Goal: Find specific page/section: Find specific page/section

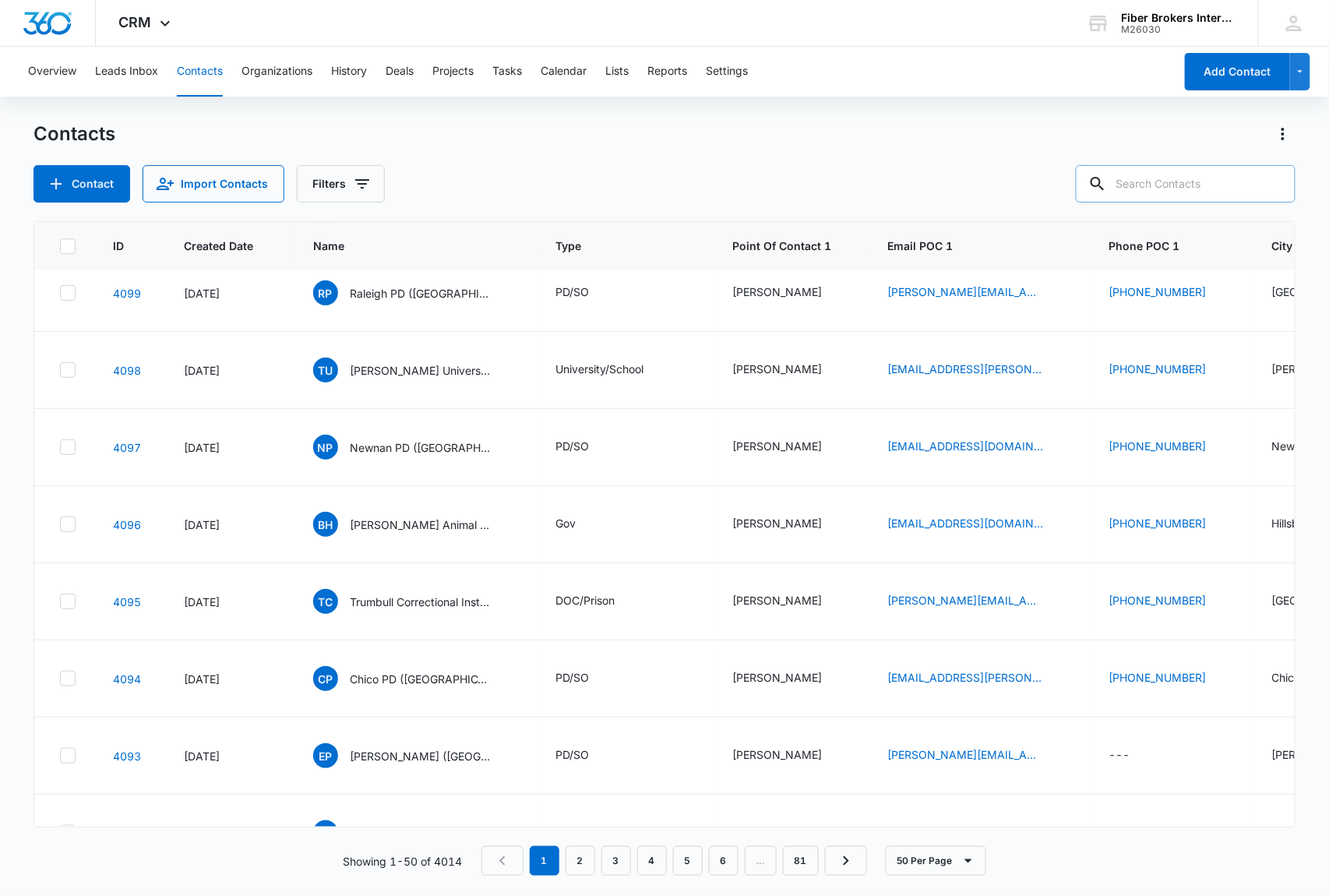
click at [1163, 185] on input "text" at bounding box center [1186, 183] width 220 height 38
click at [338, 182] on button "Filters" at bounding box center [341, 183] width 88 height 38
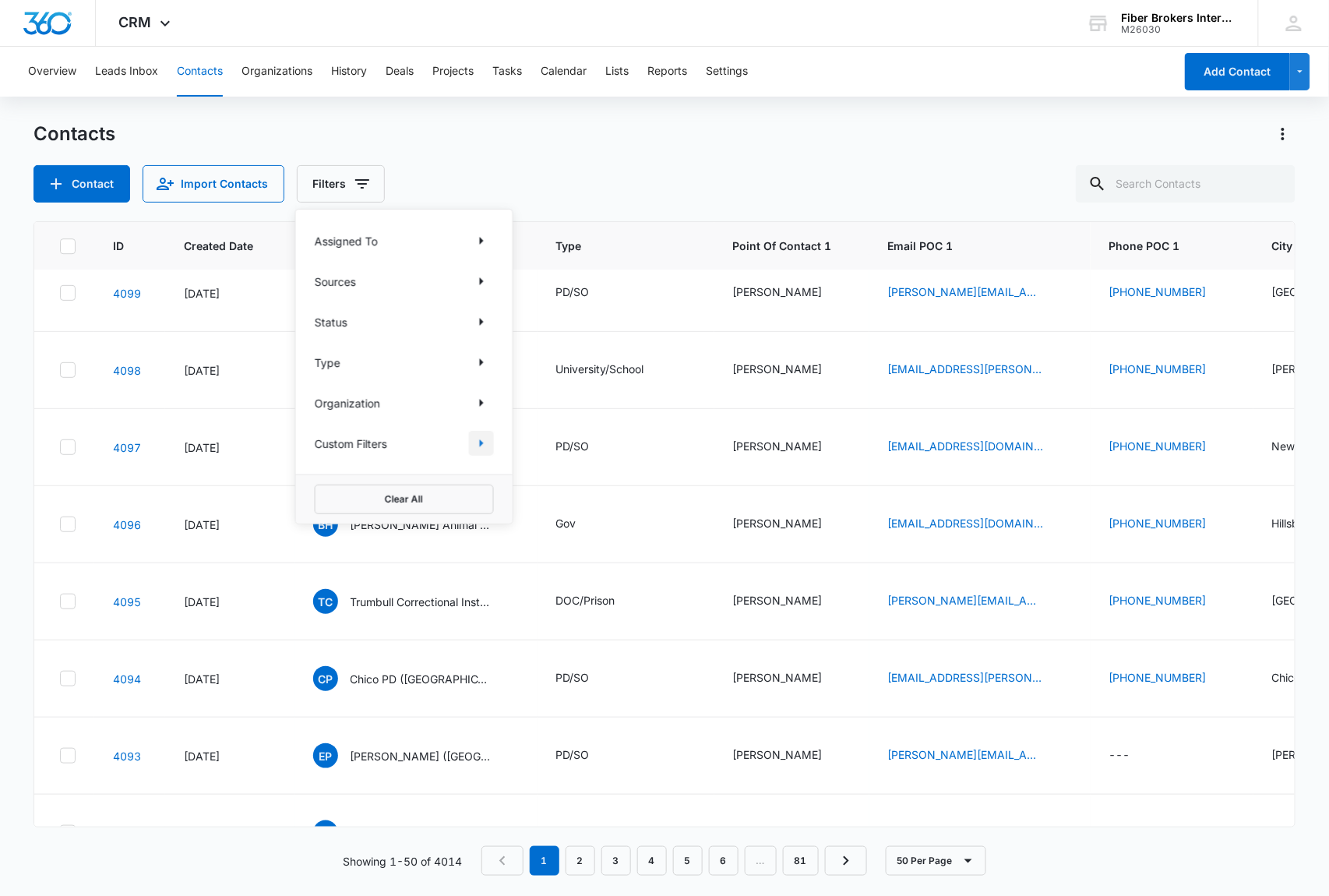
click at [477, 442] on icon "Show Custom Filters filters" at bounding box center [482, 443] width 18 height 18
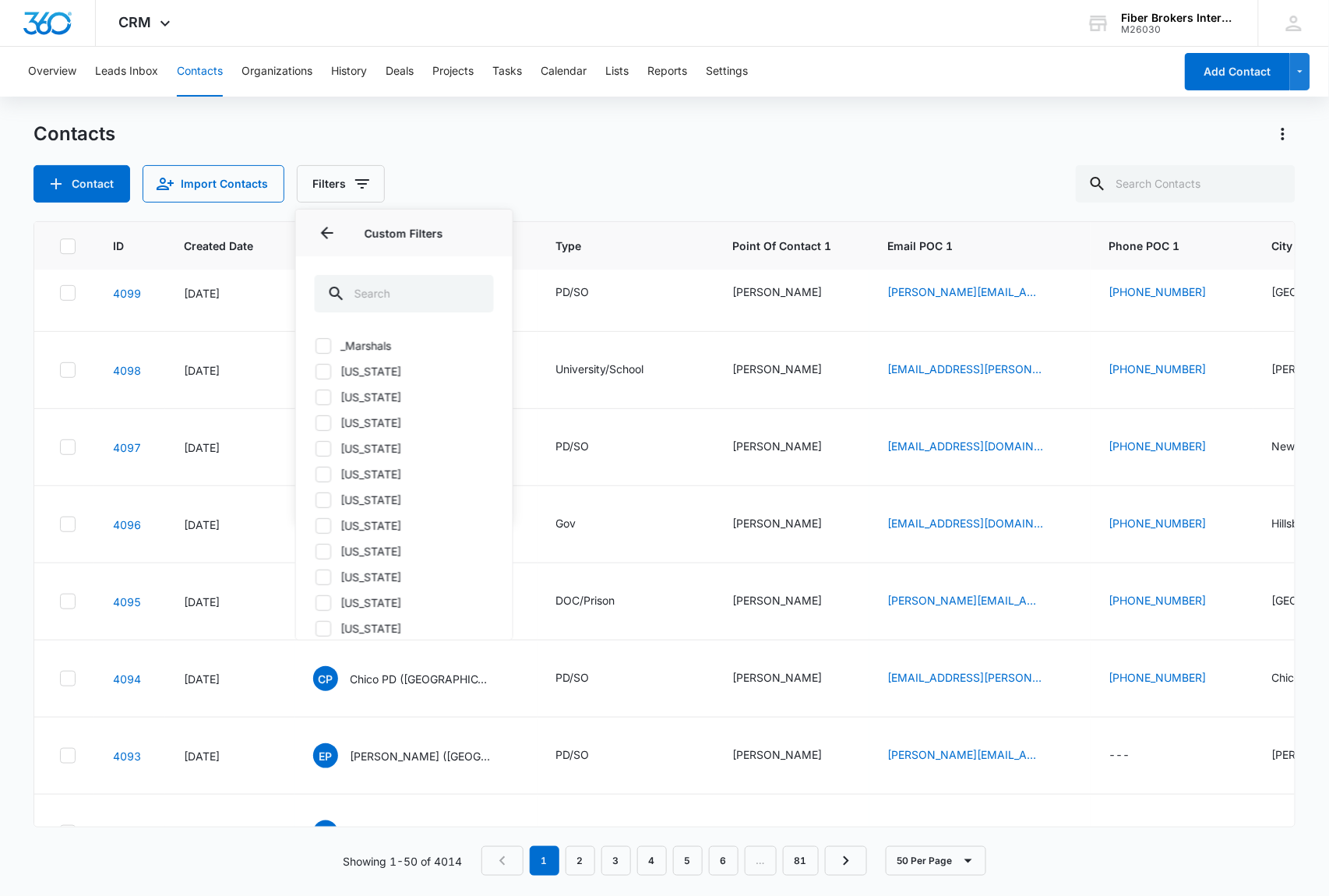
drag, startPoint x: 323, startPoint y: 374, endPoint x: 464, endPoint y: 323, distance: 149.9
click at [323, 374] on icon at bounding box center [323, 371] width 9 height 7
click at [316, 371] on input "[US_STATE]" at bounding box center [315, 371] width 1 height 1
checkbox input "true"
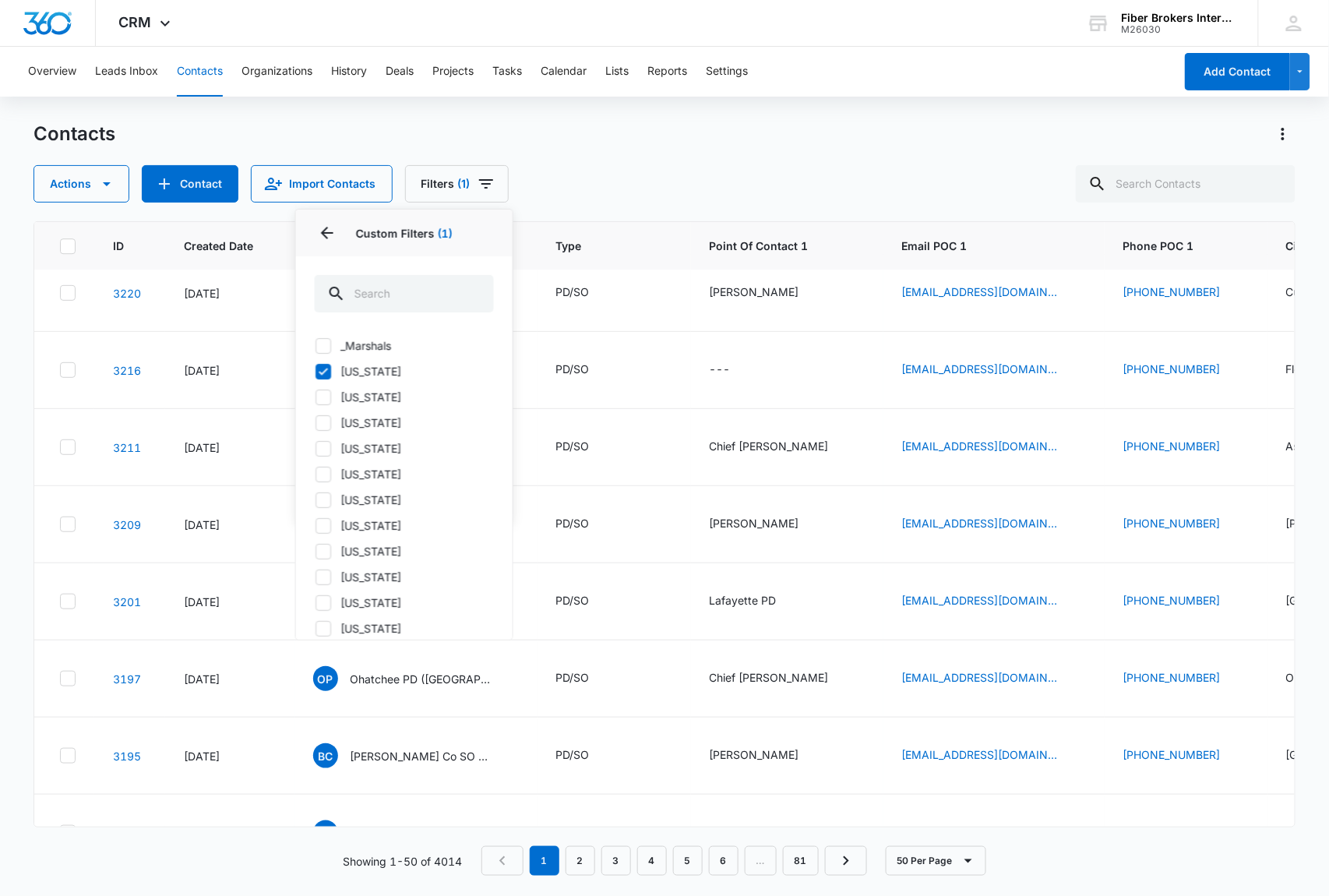
click at [569, 159] on div "Contacts Actions Contact Import Contacts Filters (1) Assigned To Sources Status…" at bounding box center [665, 161] width 1263 height 81
click at [570, 159] on div "Contacts Actions Contact Import Contacts Filters (1) Assigned To Sources Status…" at bounding box center [665, 161] width 1263 height 81
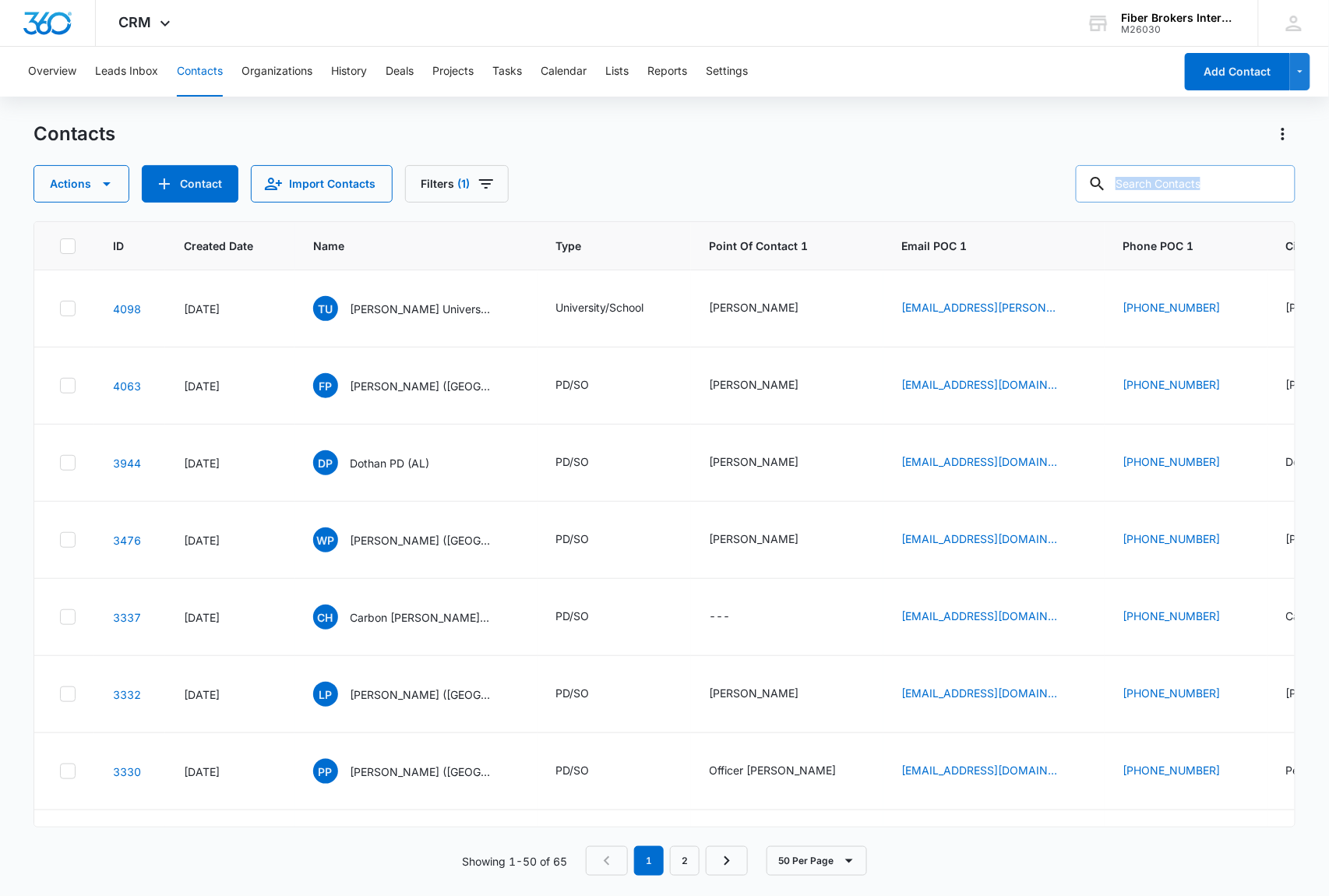
click at [1222, 183] on input "text" at bounding box center [1186, 183] width 220 height 38
click at [1226, 182] on input "text" at bounding box center [1186, 183] width 220 height 38
type input "childs"
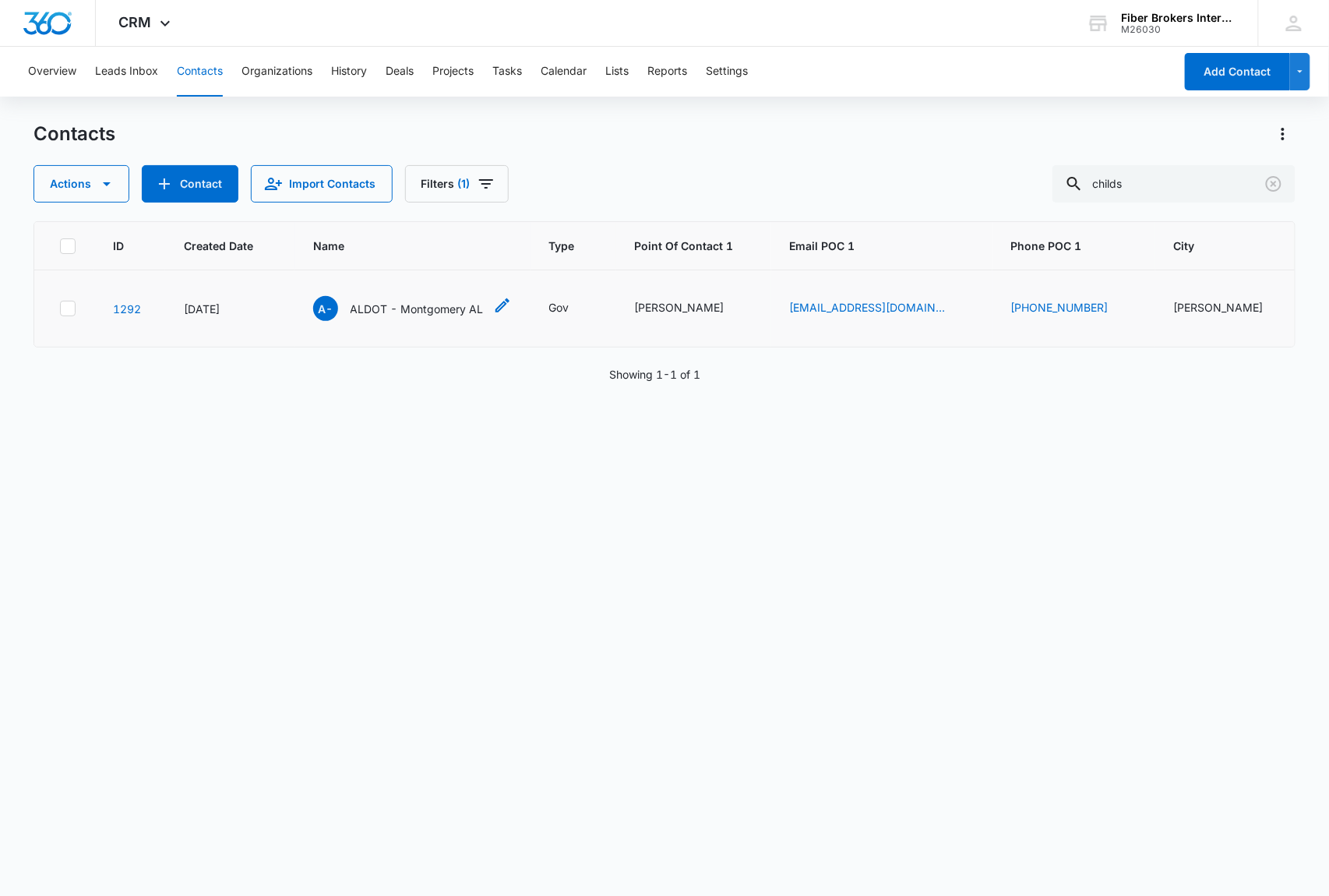
click at [318, 304] on span "A-" at bounding box center [325, 308] width 25 height 25
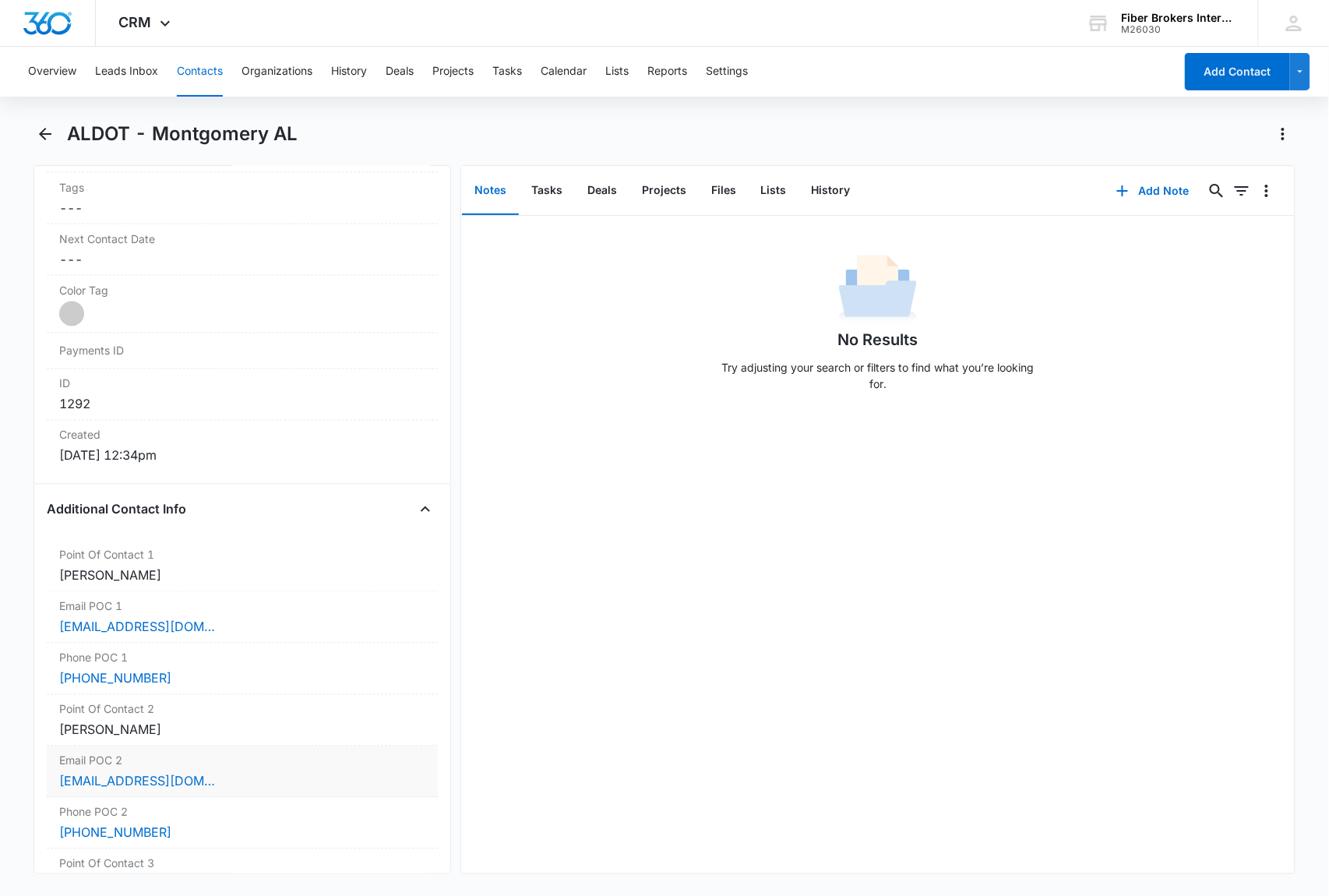
scroll to position [1038, 0]
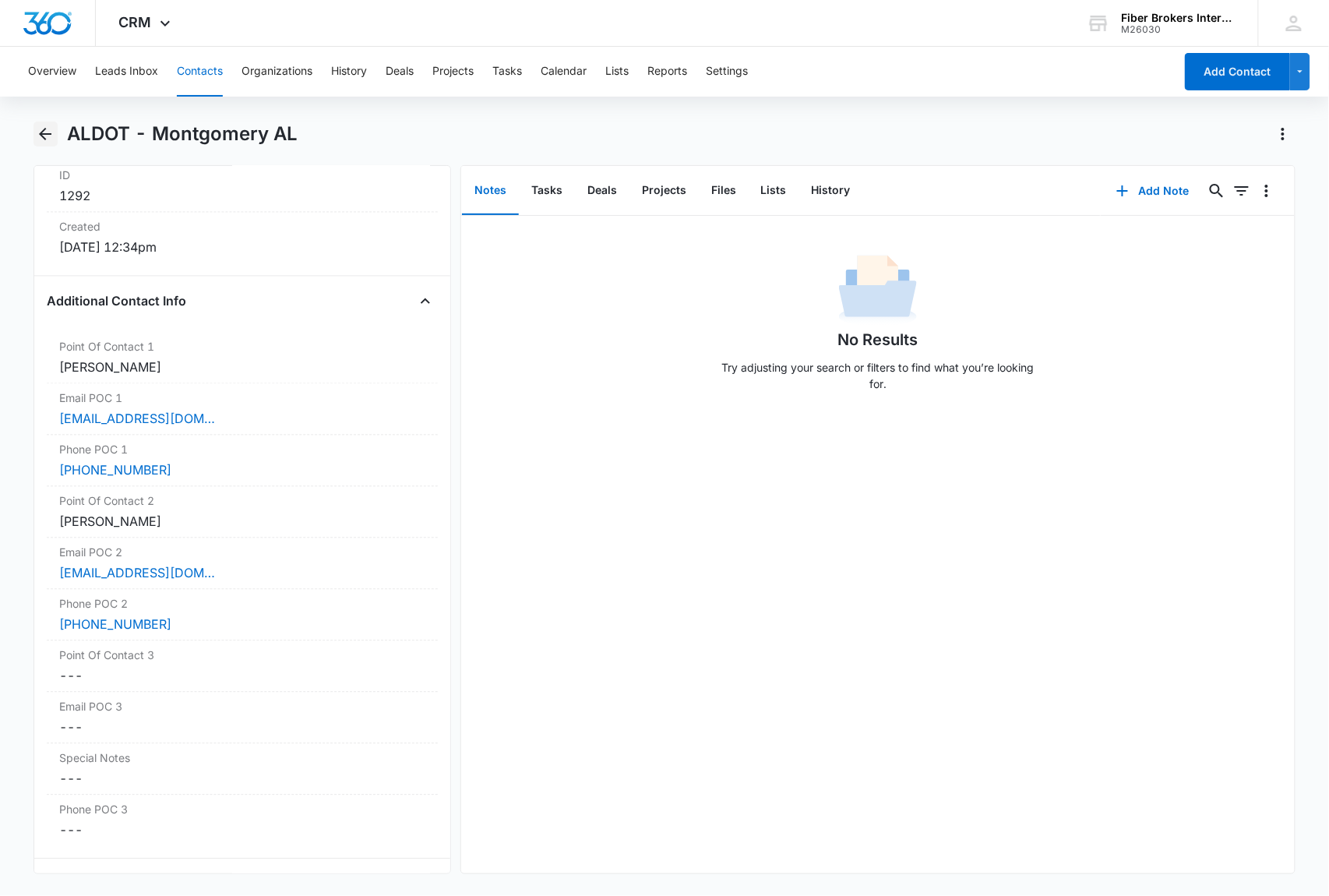
click at [40, 138] on icon "Back" at bounding box center [45, 134] width 18 height 18
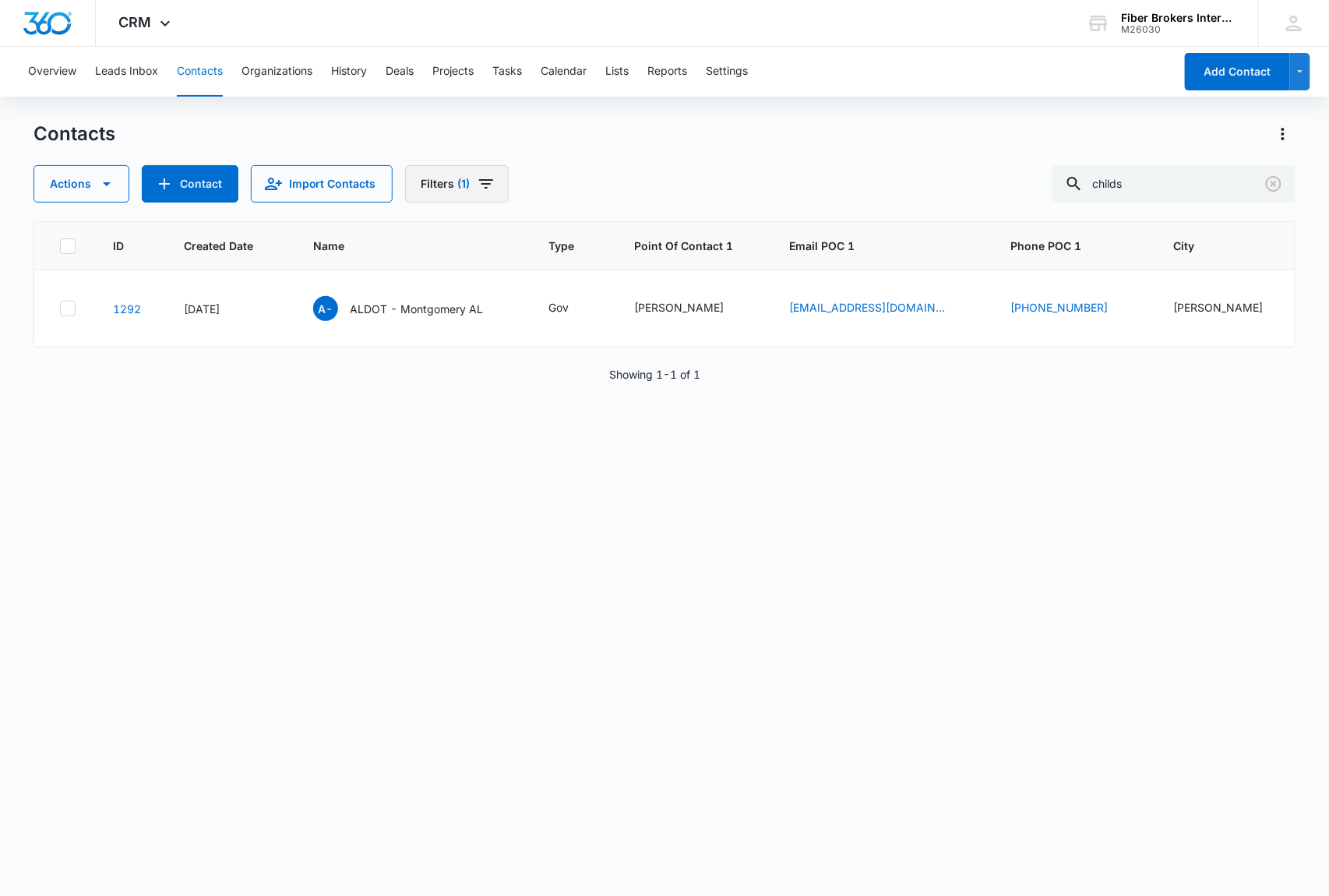
drag, startPoint x: 1271, startPoint y: 184, endPoint x: 505, endPoint y: 174, distance: 766.1
click at [1271, 184] on icon "Clear" at bounding box center [1273, 183] width 18 height 18
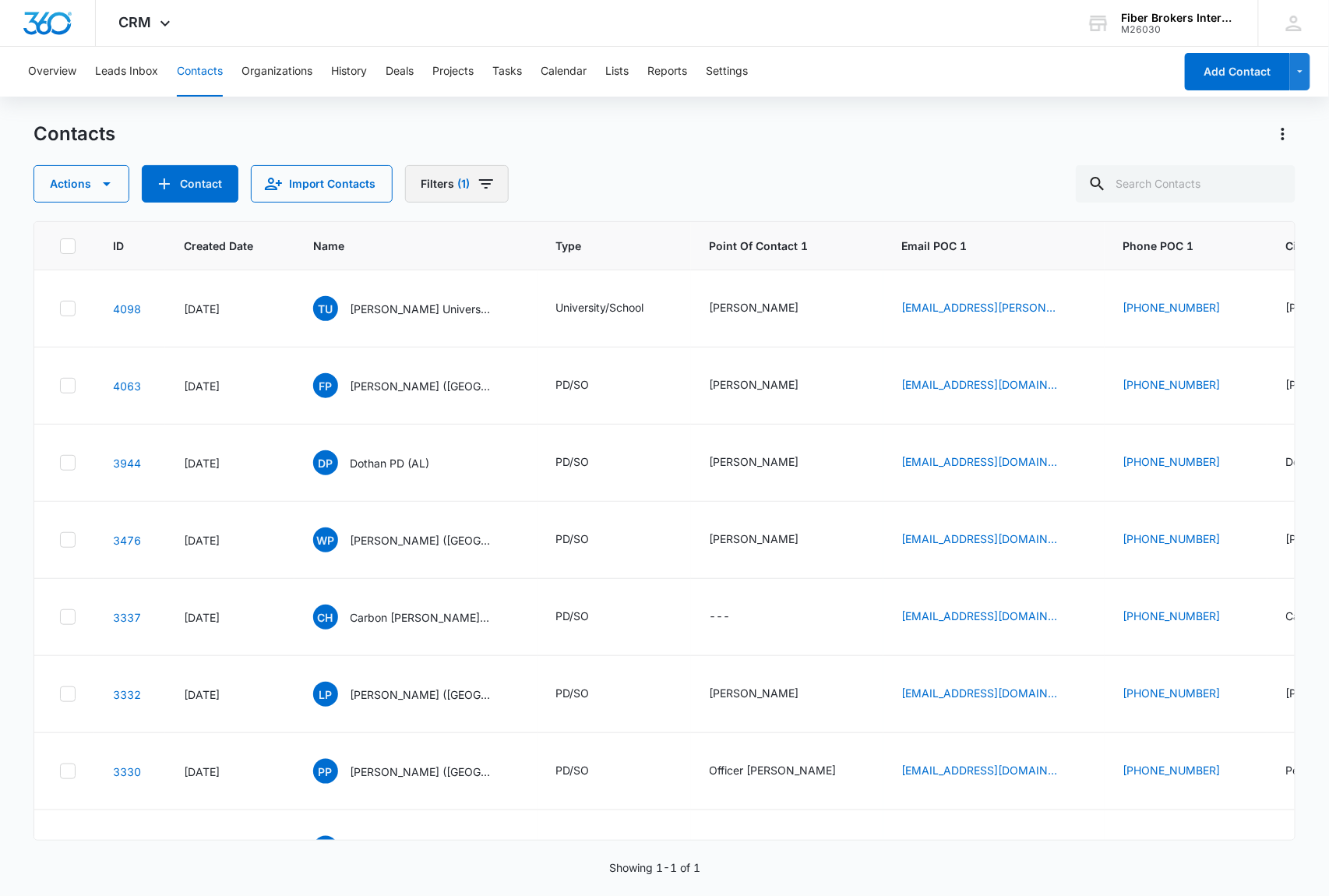
click at [482, 181] on icon "Filters" at bounding box center [485, 183] width 14 height 9
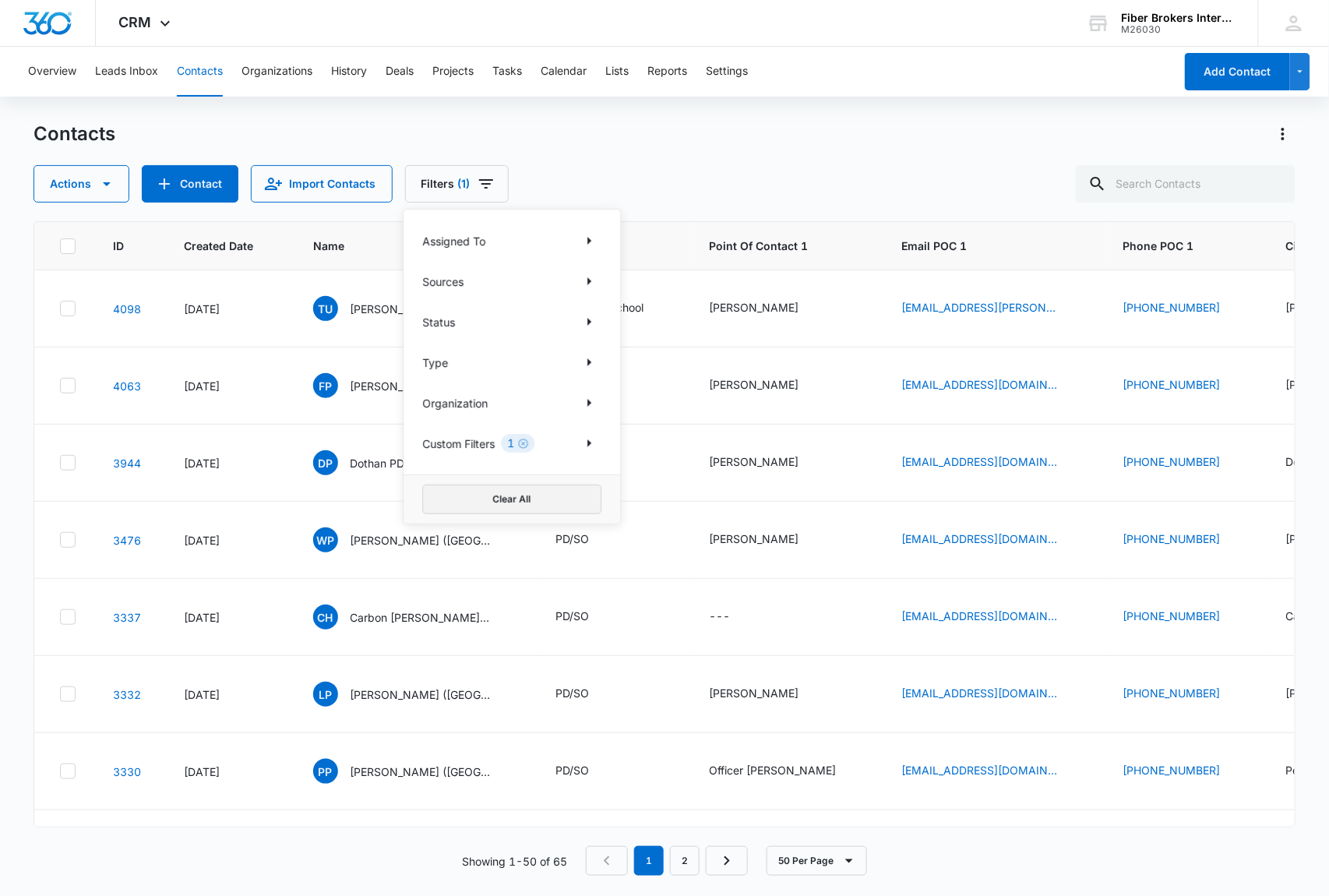
click at [505, 497] on button "Clear All" at bounding box center [511, 499] width 179 height 29
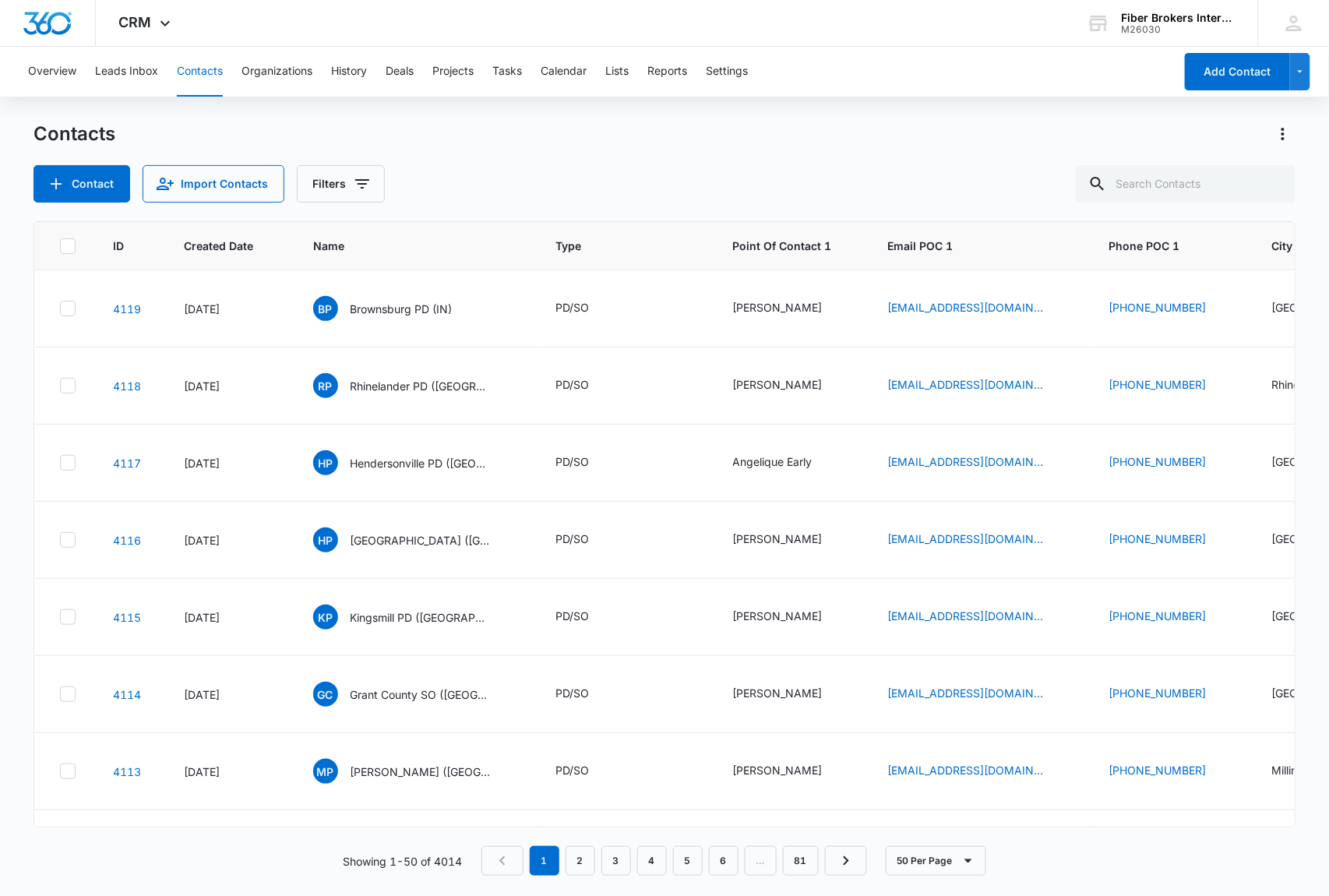
click at [677, 163] on div "Contacts Contact Import Contacts Filters" at bounding box center [665, 161] width 1263 height 81
